Goal: Task Accomplishment & Management: Manage account settings

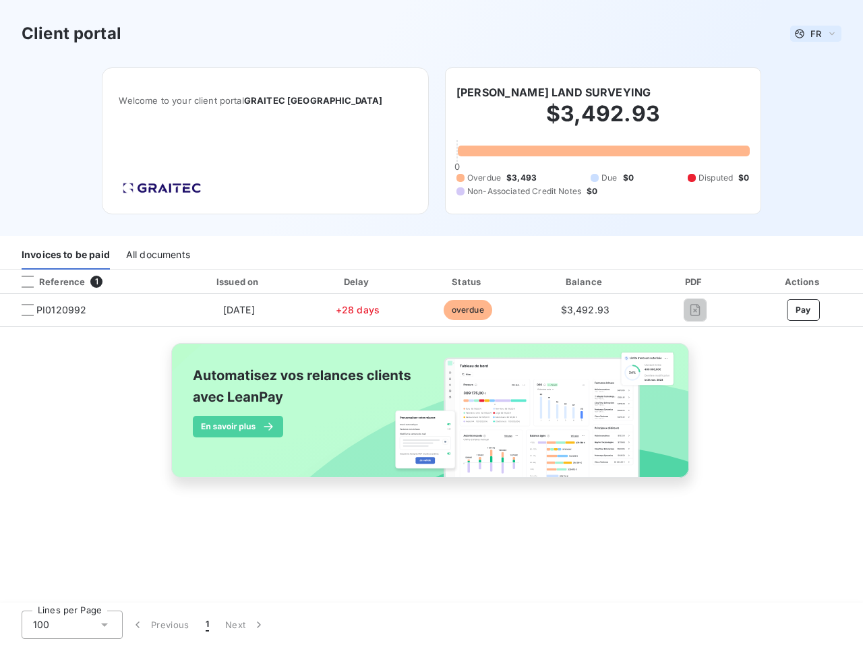
click at [816, 34] on span "FR" at bounding box center [815, 33] width 11 height 11
click at [534, 92] on h6 "[PERSON_NAME] LAND SURVEYING" at bounding box center [553, 92] width 194 height 16
click at [65, 255] on div "Invoices to be paid" at bounding box center [66, 255] width 88 height 28
click at [157, 255] on div "All documents" at bounding box center [158, 255] width 64 height 28
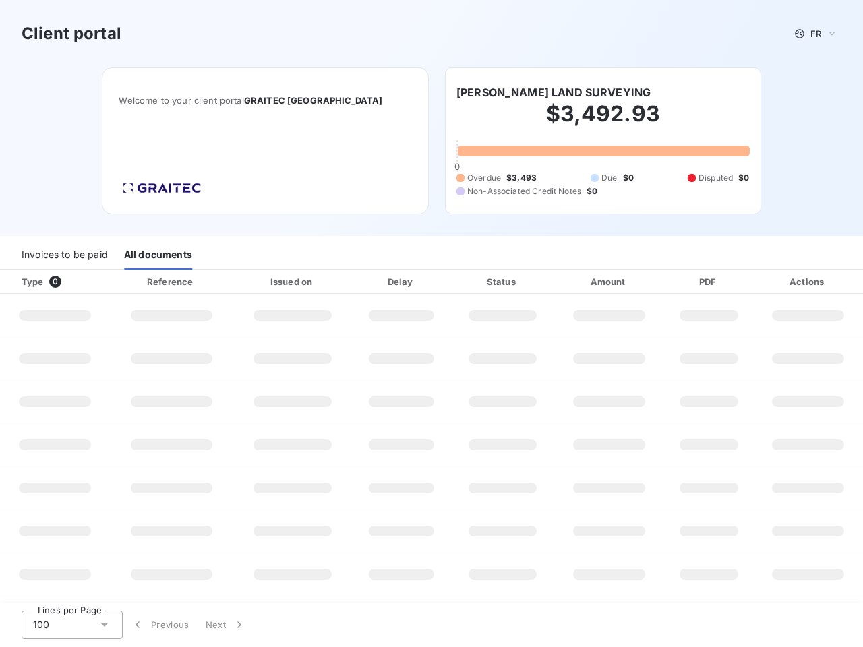
click at [86, 282] on div at bounding box center [81, 281] width 13 height 13
